Goal: Feedback & Contribution: Leave review/rating

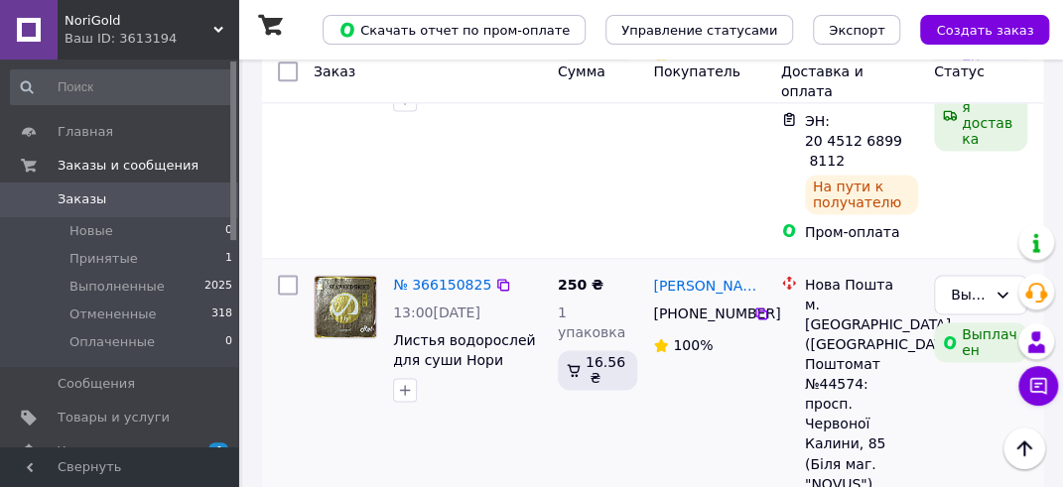
scroll to position [983, 0]
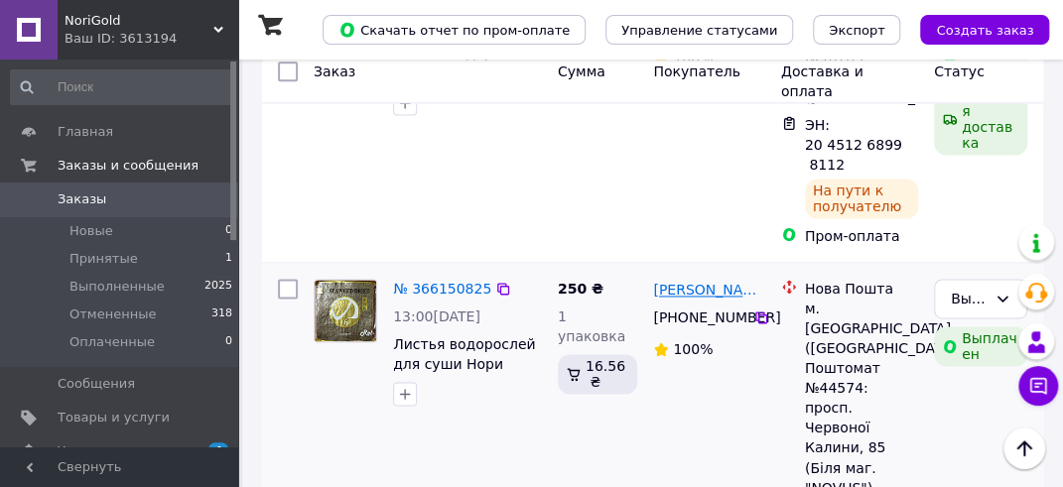
click at [701, 280] on link "[PERSON_NAME]" at bounding box center [708, 290] width 111 height 20
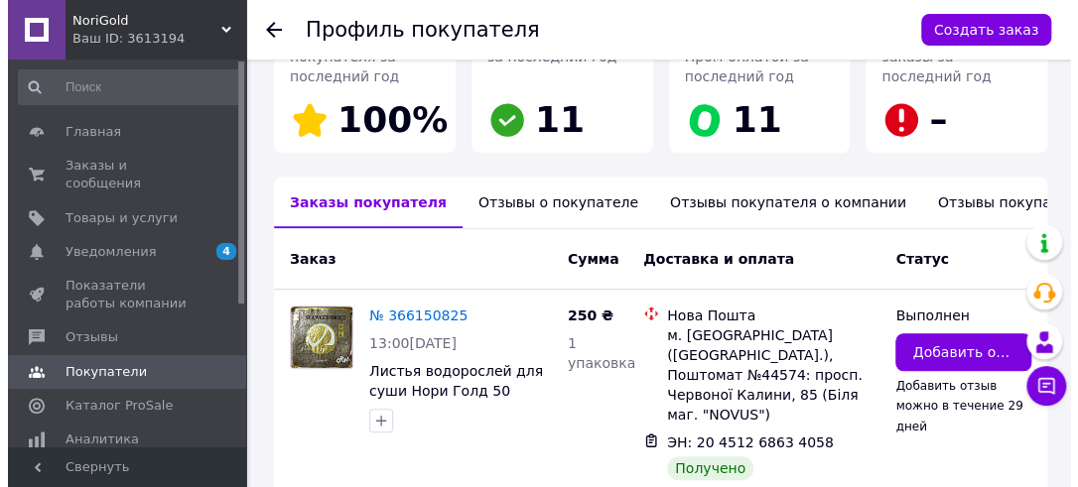
scroll to position [442, 0]
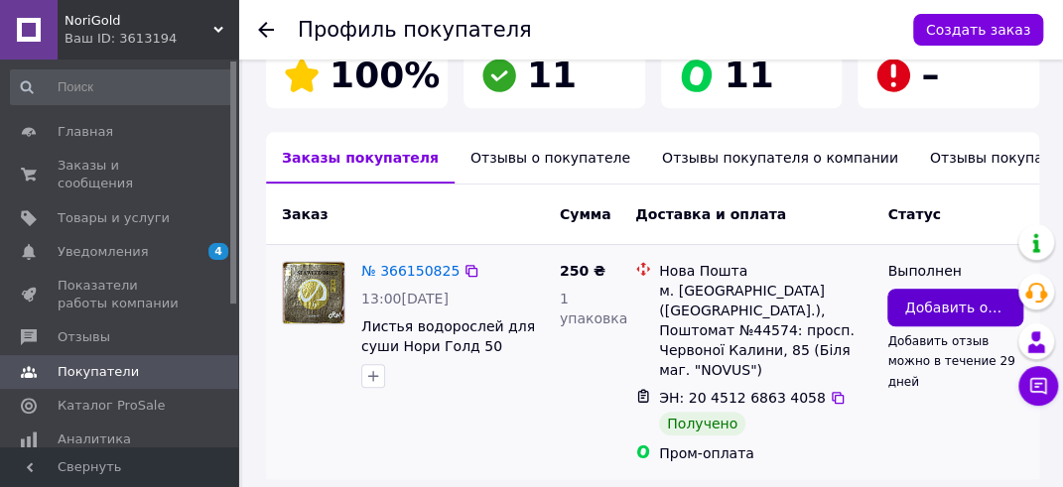
click at [931, 298] on span "Добавить отзыв" at bounding box center [955, 308] width 102 height 20
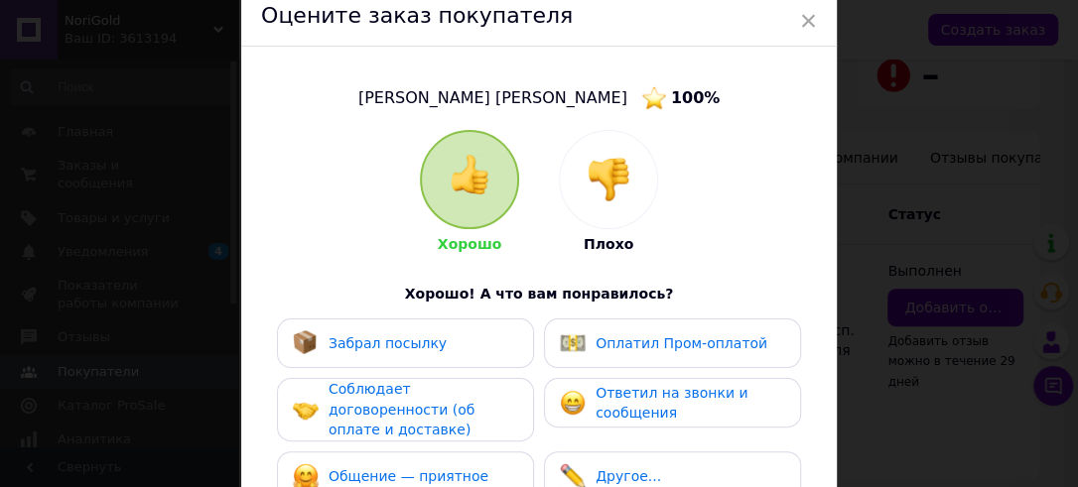
scroll to position [198, 0]
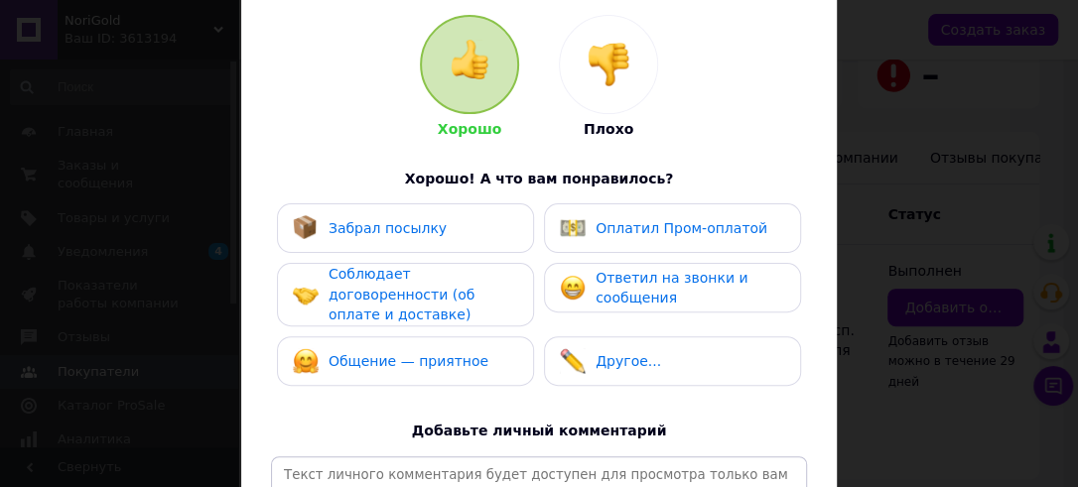
click at [623, 227] on span "Оплатил Пром-оплатой" at bounding box center [681, 228] width 172 height 16
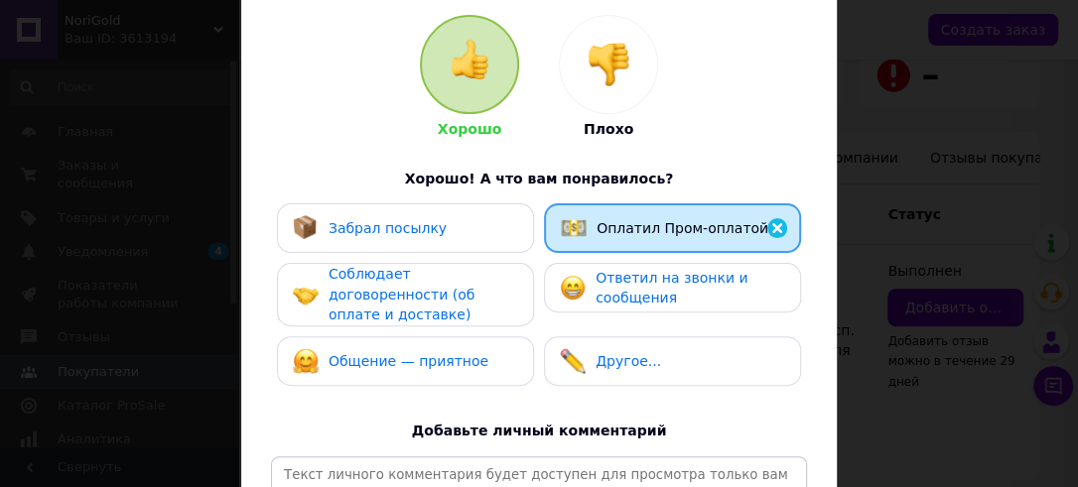
click at [622, 283] on span "Ответил на звонки и сообщения" at bounding box center [671, 288] width 152 height 37
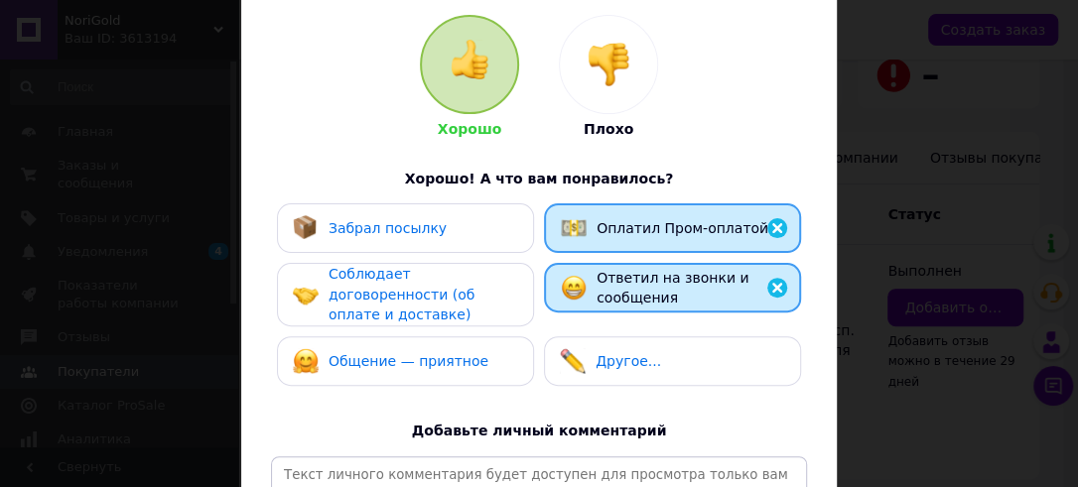
drag, startPoint x: 439, startPoint y: 228, endPoint x: 422, endPoint y: 291, distance: 64.7
click at [435, 243] on div "Забрал посылку" at bounding box center [405, 228] width 257 height 50
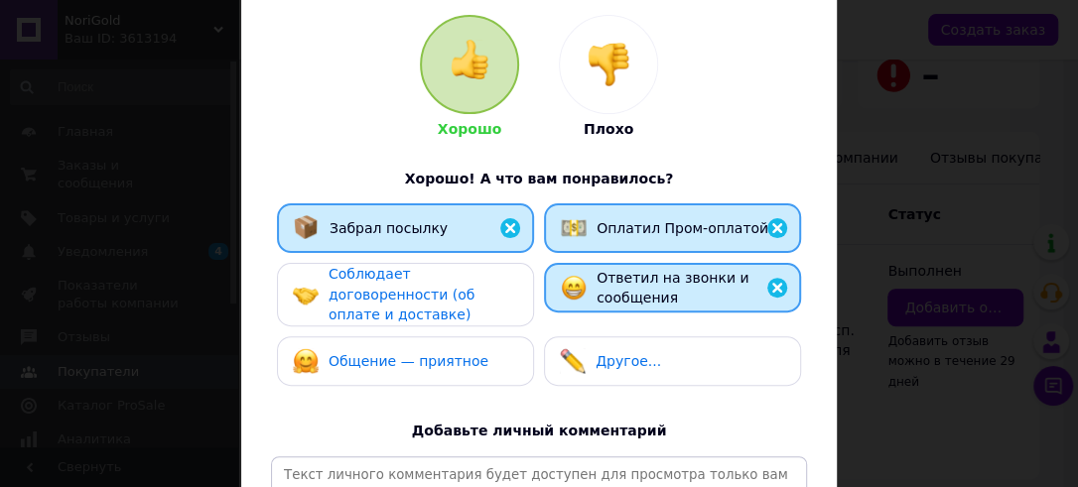
click at [422, 291] on span "Соблюдает договоренности (об оплате и доставке)" at bounding box center [401, 294] width 146 height 57
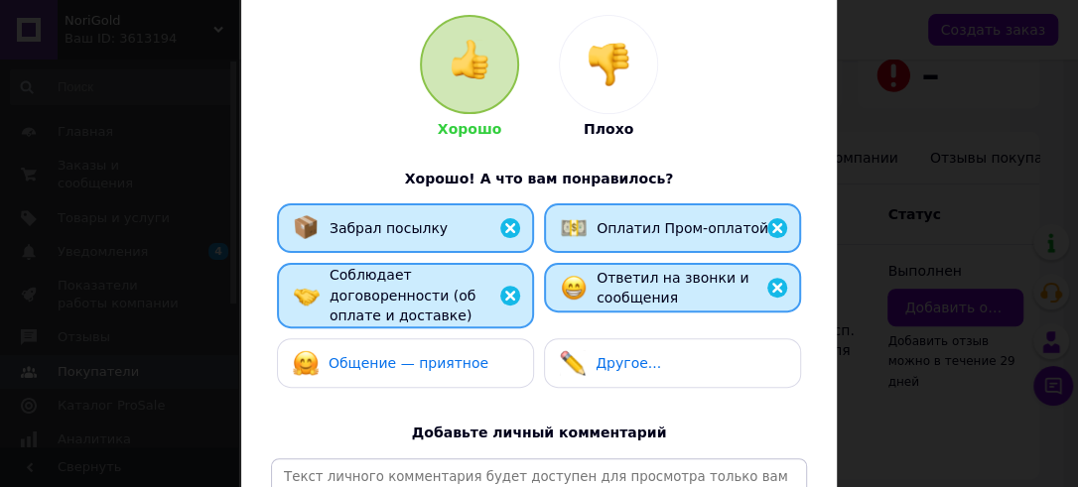
click at [412, 355] on span "Общение — приятное" at bounding box center [408, 363] width 160 height 16
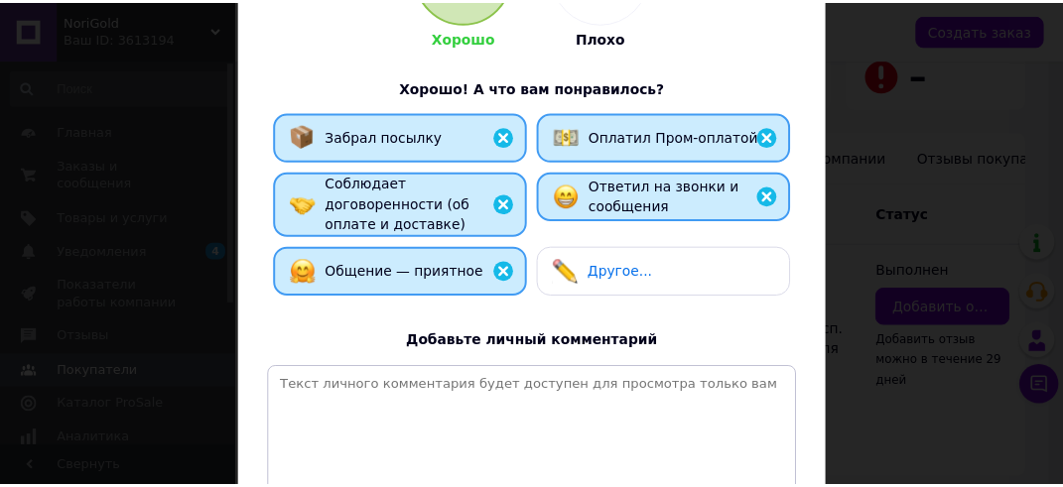
scroll to position [480, 0]
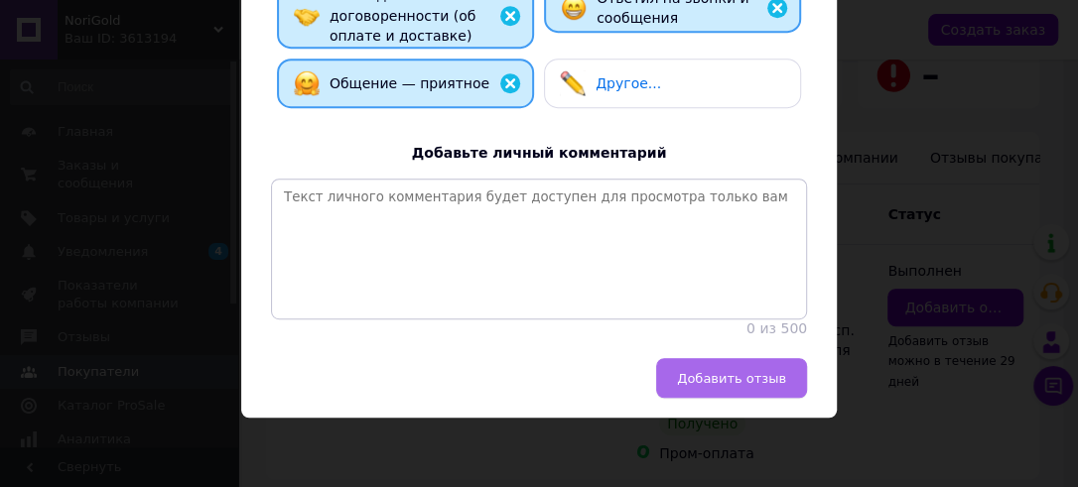
click at [704, 376] on span "Добавить отзыв" at bounding box center [731, 378] width 109 height 15
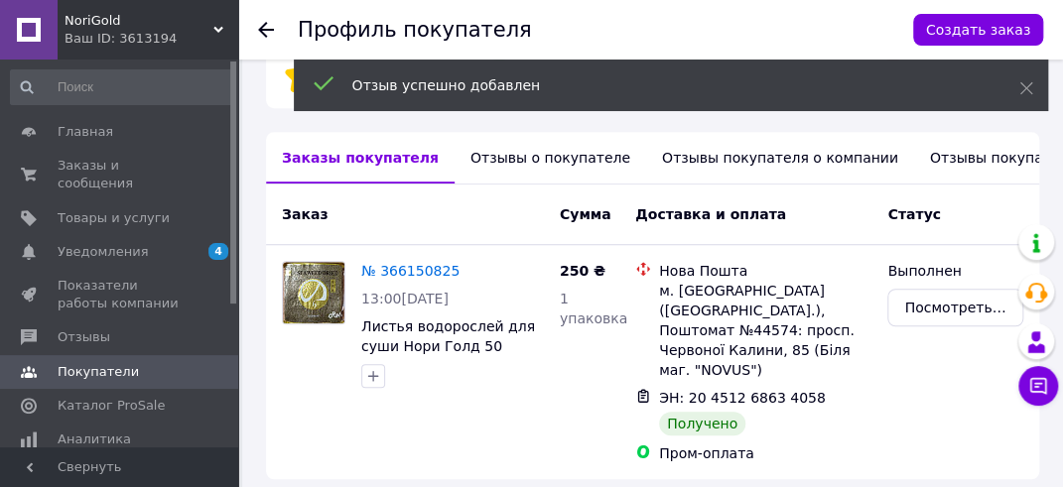
scroll to position [439, 0]
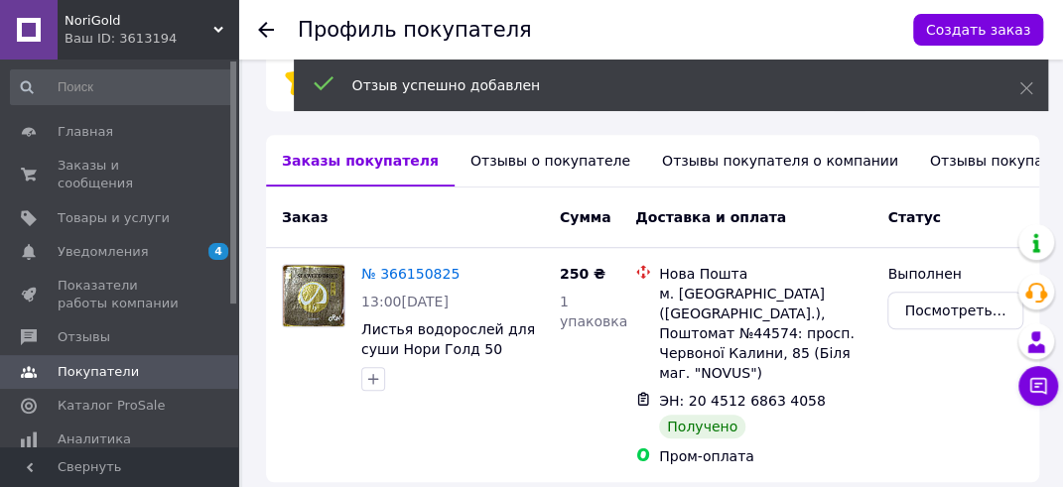
click at [267, 25] on icon at bounding box center [266, 30] width 16 height 16
